Goal: Information Seeking & Learning: Learn about a topic

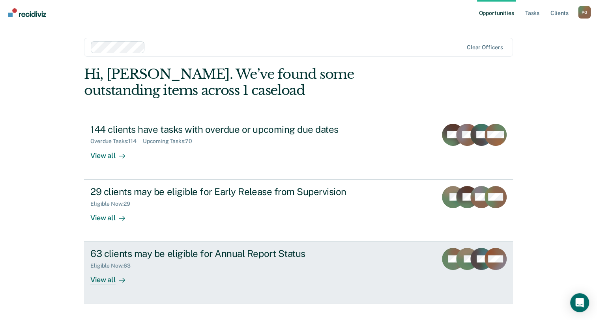
click at [323, 282] on div "63 clients may be eligible for Annual Report Status Eligible Now : 63 View all" at bounding box center [238, 266] width 296 height 36
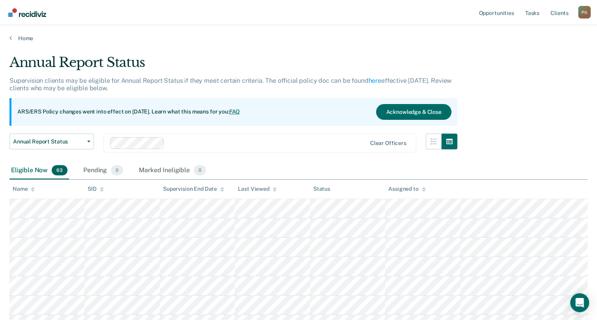
drag, startPoint x: 262, startPoint y: 41, endPoint x: 155, endPoint y: 48, distance: 107.9
